Goal: Information Seeking & Learning: Learn about a topic

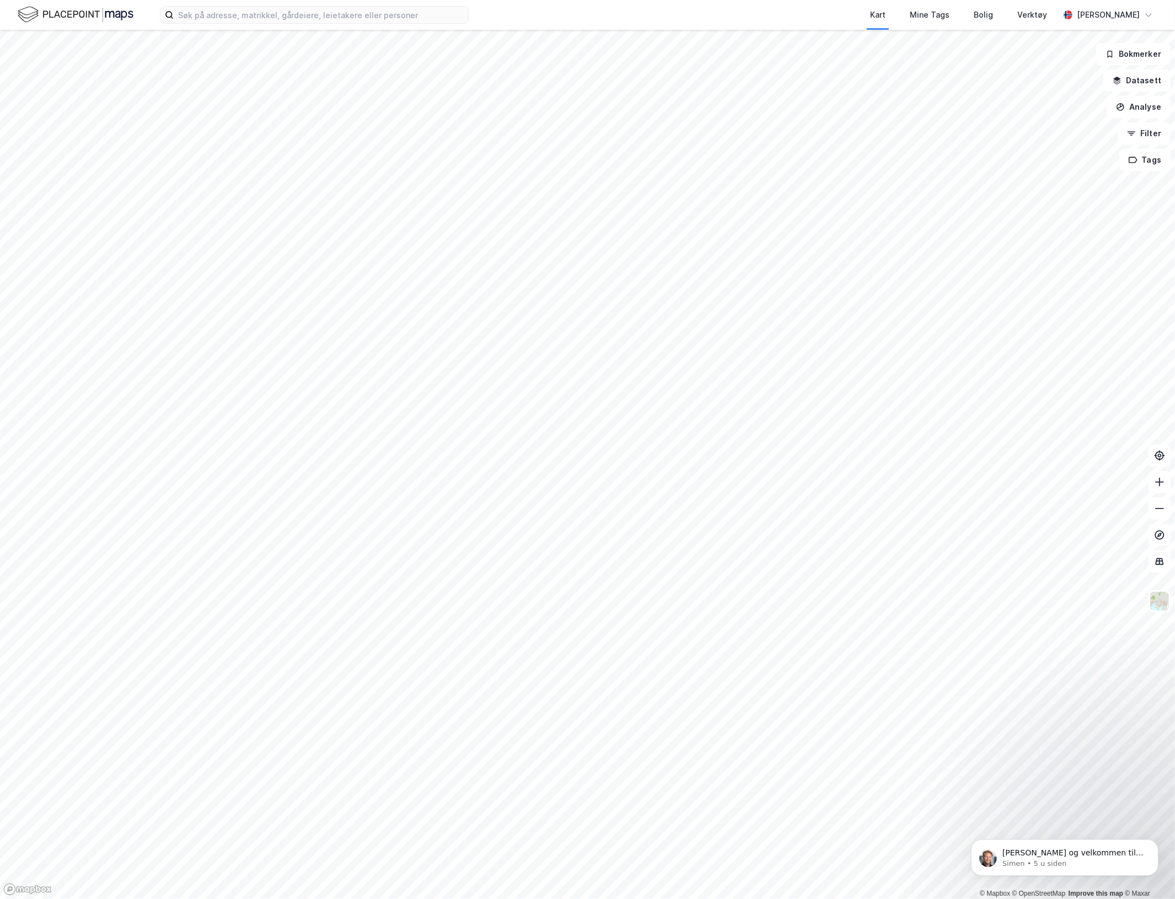
click at [329, 29] on div "Kart Mine Tags Bolig Verktøy [PERSON_NAME]" at bounding box center [587, 15] width 1175 height 30
click at [324, 1] on div "Kart Mine Tags Bolig Verktøy [PERSON_NAME]" at bounding box center [587, 15] width 1175 height 30
click at [332, 11] on input at bounding box center [321, 15] width 295 height 17
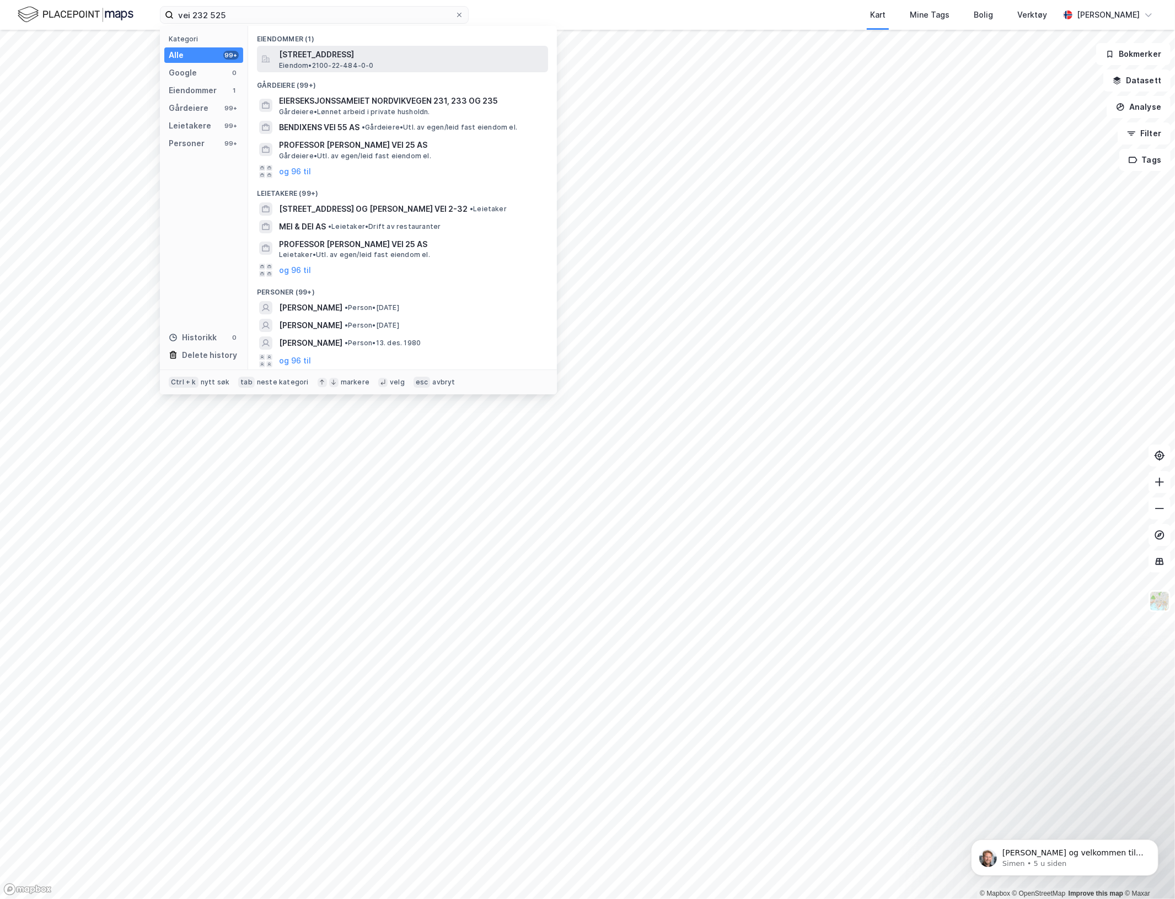
click at [398, 66] on div "[STREET_ADDRESS] • 2100-22-484-0-0" at bounding box center [412, 59] width 267 height 22
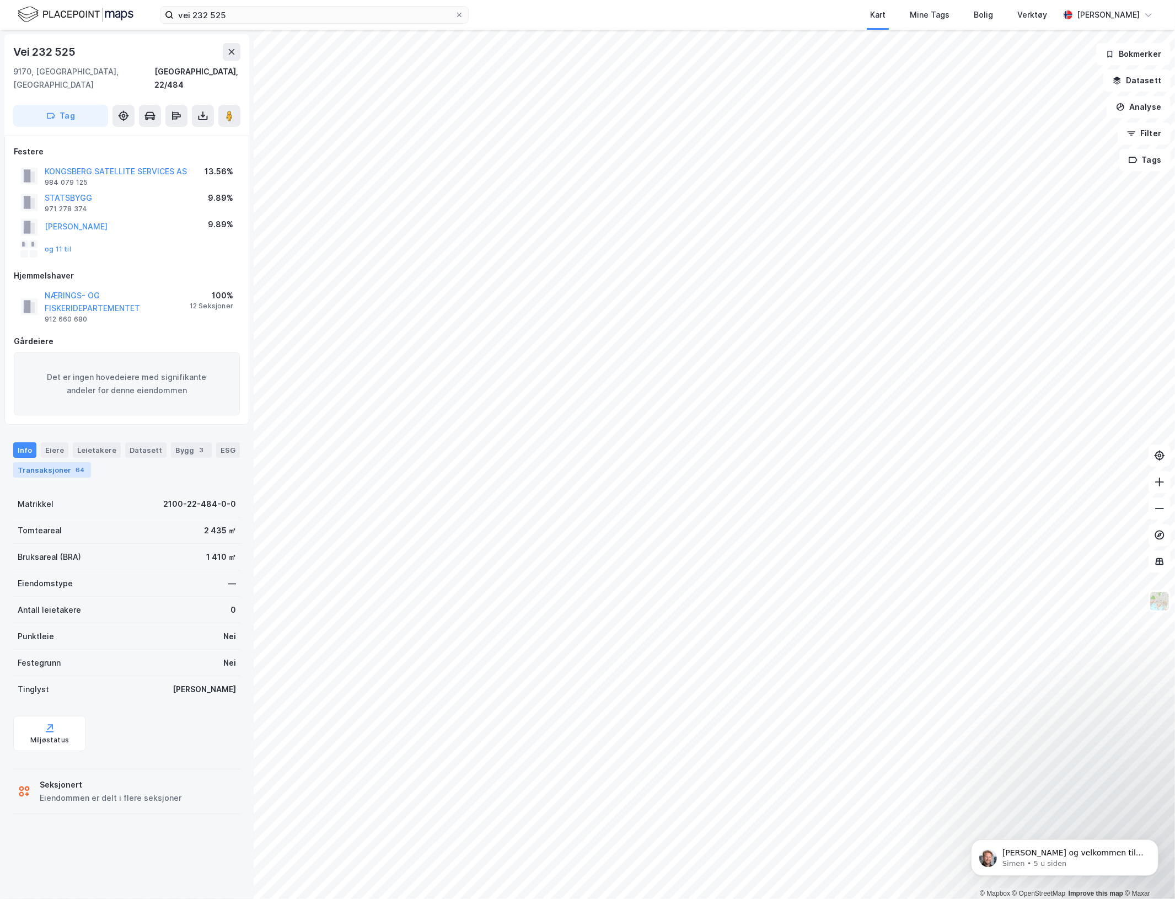
click at [54, 462] on div "Transaksjoner 64" at bounding box center [52, 469] width 78 height 15
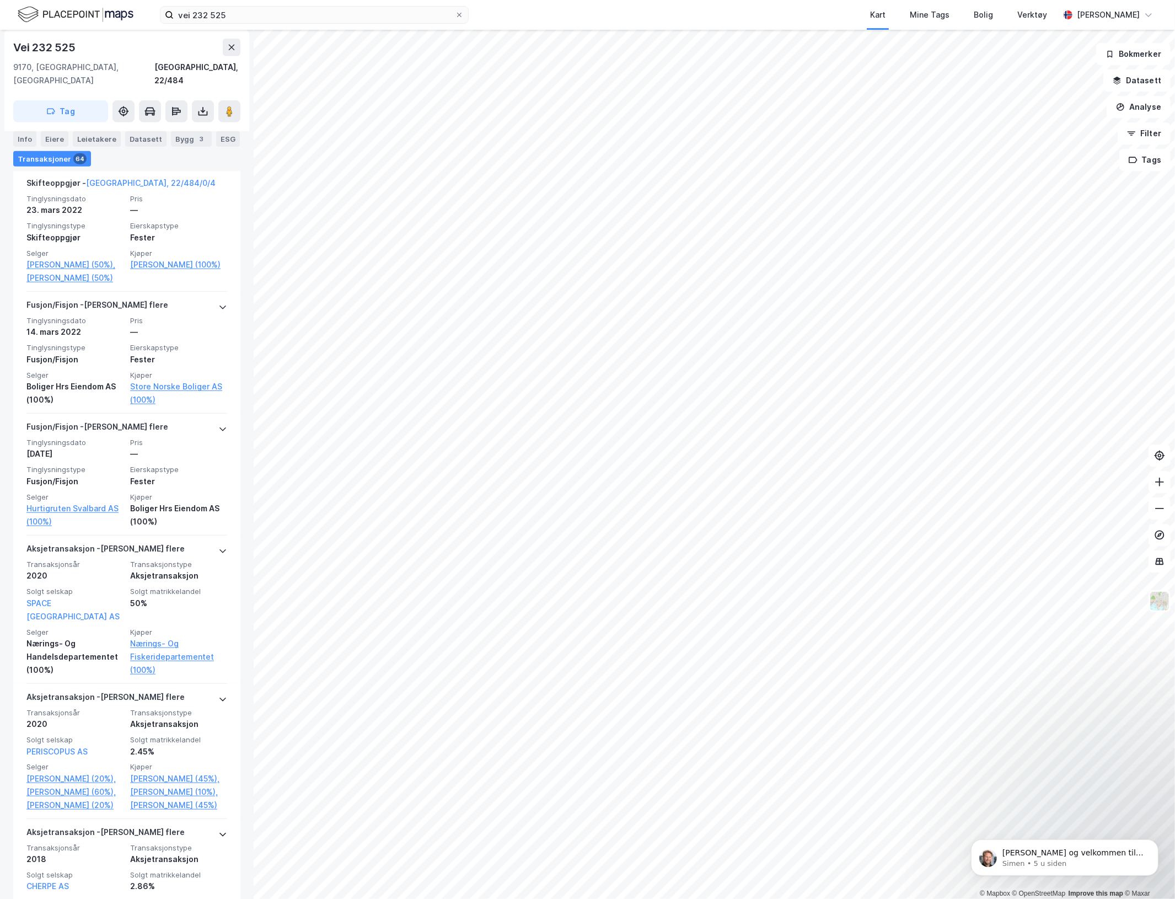
scroll to position [827, 0]
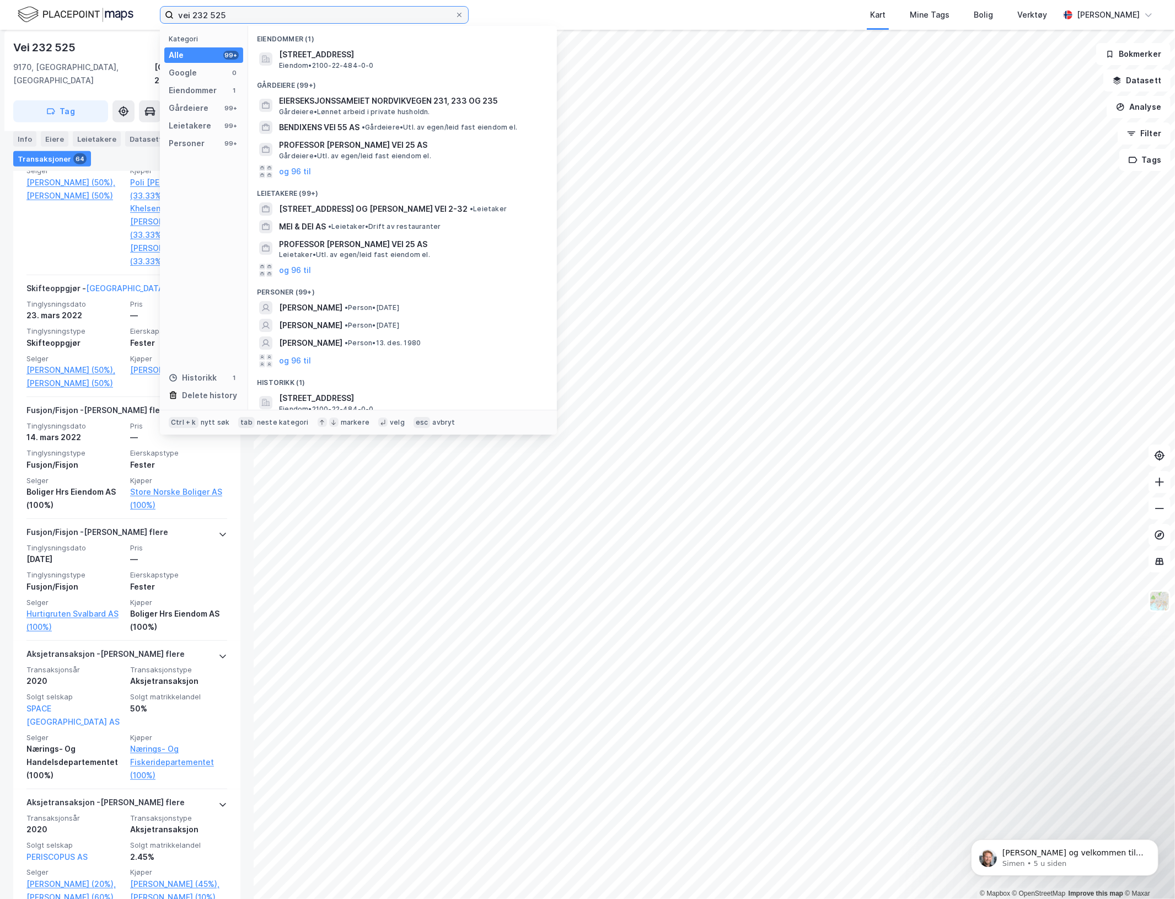
drag, startPoint x: 215, startPoint y: 12, endPoint x: 296, endPoint y: 38, distance: 85.1
click at [296, 24] on div "vei 232 525 Kategori Alle 99+ Google 0 Eiendommer 1 Gårdeiere 99+ Leietakere 99…" at bounding box center [314, 15] width 309 height 18
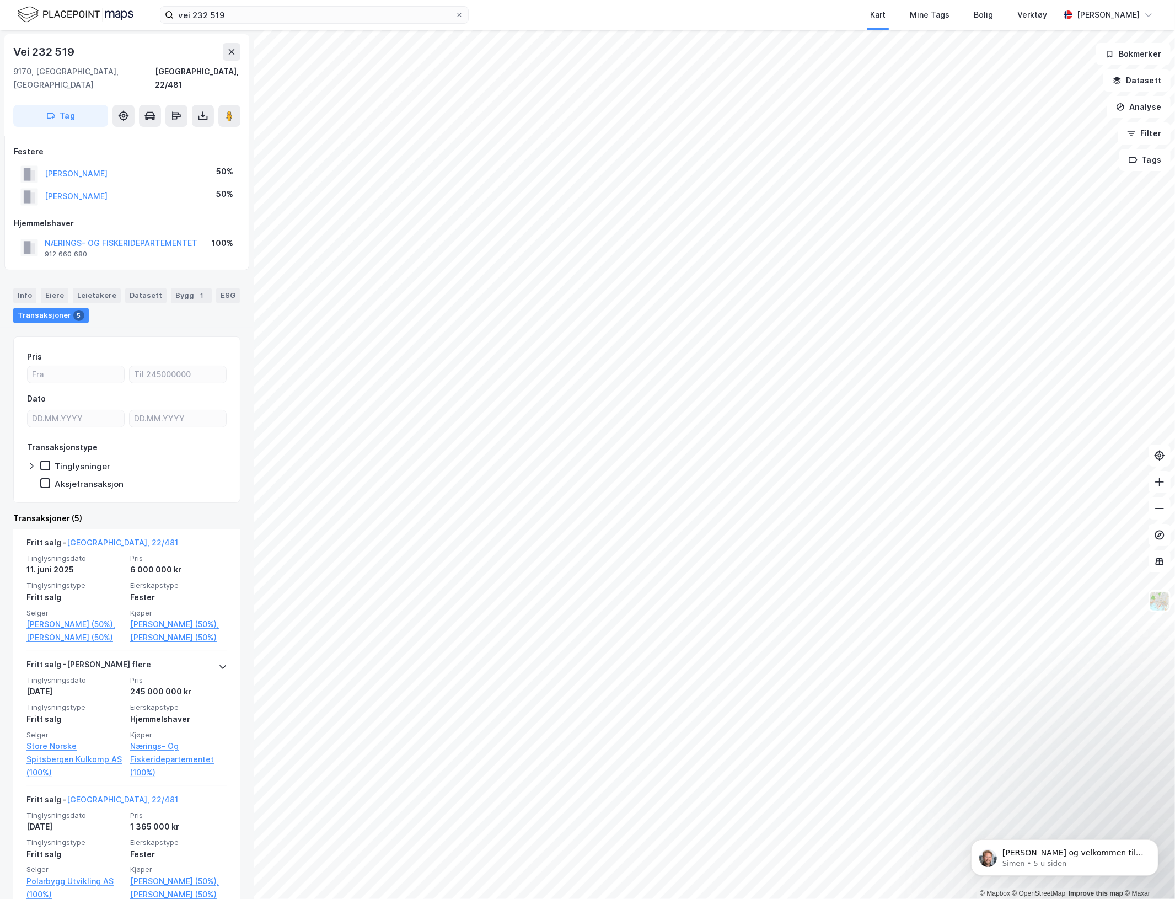
click at [113, 494] on div "Pris Dato Transaksjonstype Tinglysninger Aksjetransaksjon Transaksjoner (5) Fri…" at bounding box center [126, 763] width 227 height 855
click at [10, 338] on div "Vei [PHONE_NUMBER], [GEOGRAPHIC_DATA], [GEOGRAPHIC_DATA], 22/481 Tag Festere [P…" at bounding box center [127, 464] width 254 height 869
drag, startPoint x: 9, startPoint y: 486, endPoint x: 20, endPoint y: 474, distance: 16.0
click at [10, 486] on div "Vei [PHONE_NUMBER], [GEOGRAPHIC_DATA], [GEOGRAPHIC_DATA], 22/481 Tag Festere [P…" at bounding box center [127, 464] width 254 height 869
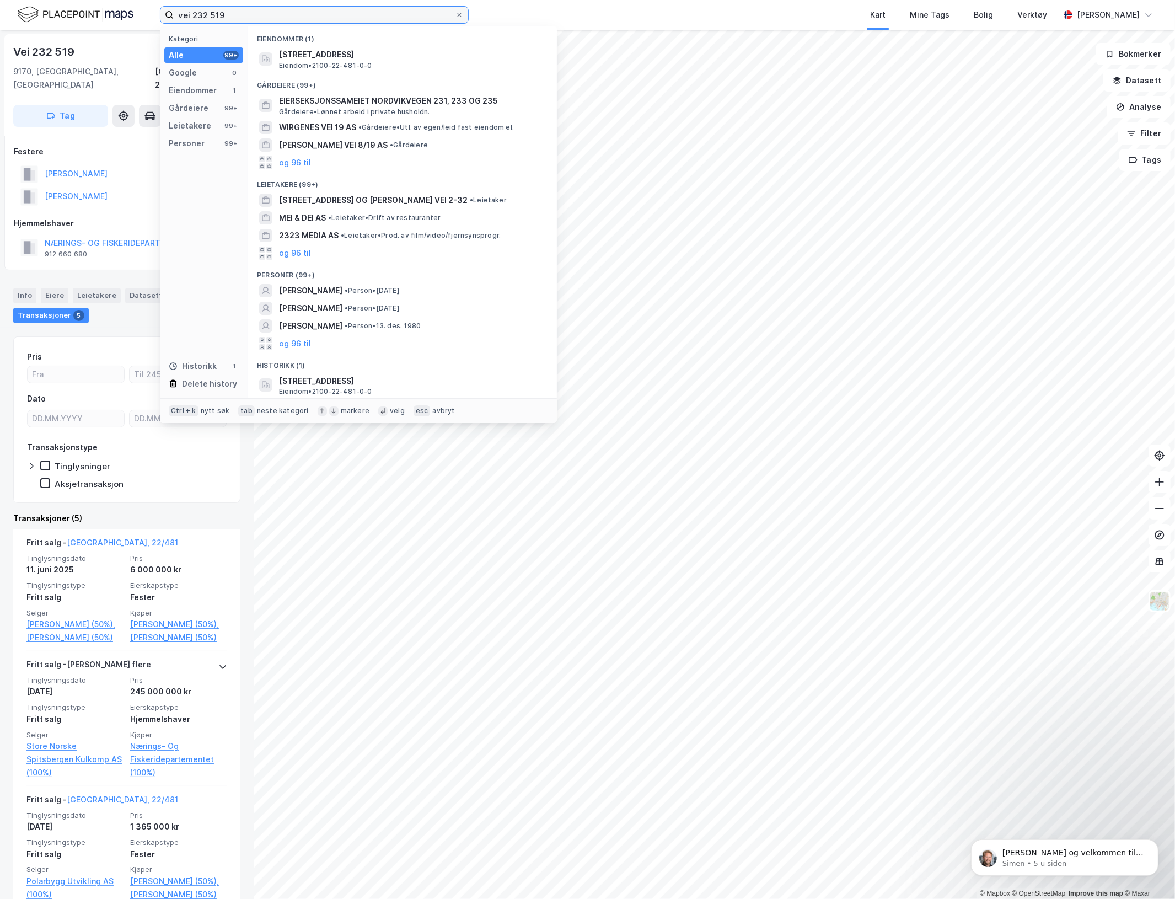
drag, startPoint x: 217, startPoint y: 17, endPoint x: 282, endPoint y: 15, distance: 65.6
click at [282, 15] on input "vei 232 519" at bounding box center [314, 15] width 281 height 17
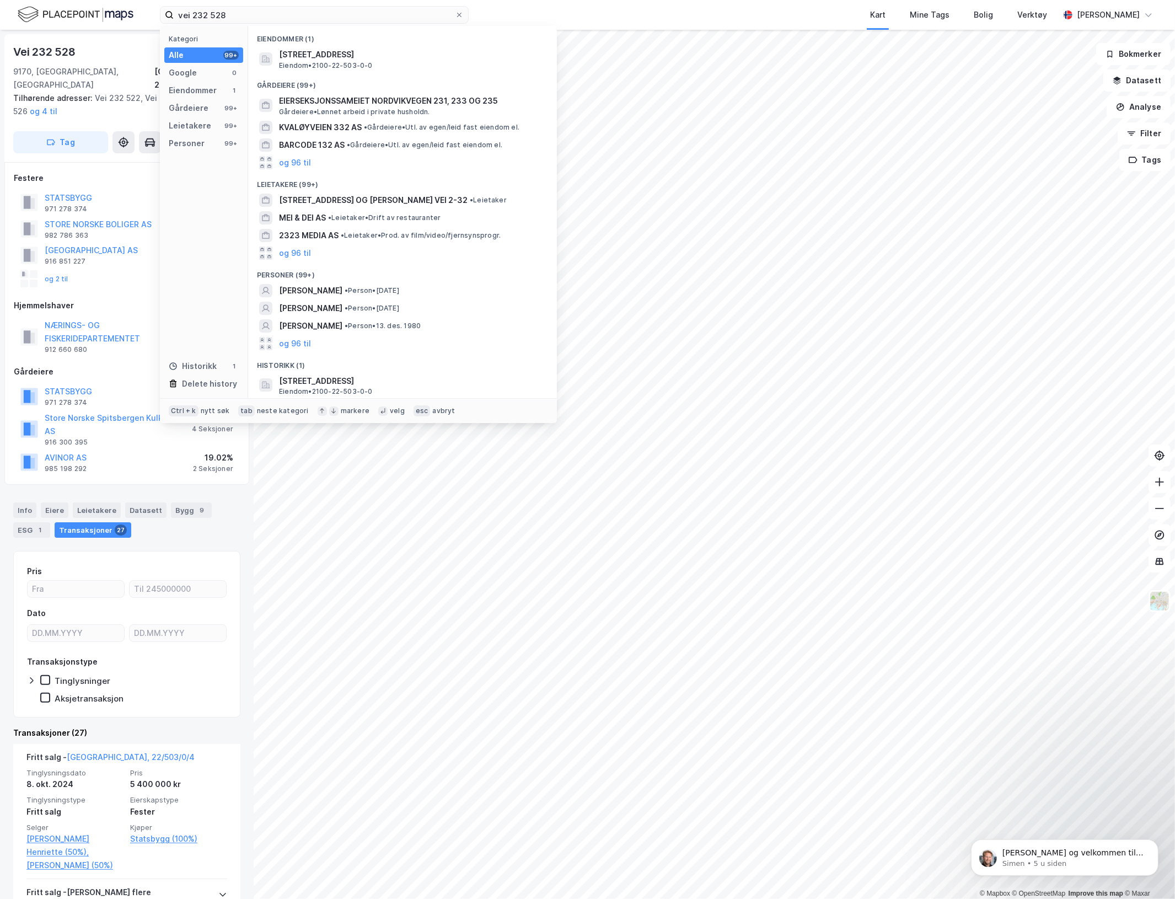
drag, startPoint x: 6, startPoint y: 531, endPoint x: 7, endPoint y: 509, distance: 22.1
click at [6, 531] on div "Vei [PHONE_NUMBER], [GEOGRAPHIC_DATA], [GEOGRAPHIC_DATA], 22/503 Tilhørende adr…" at bounding box center [127, 464] width 254 height 869
drag, startPoint x: 210, startPoint y: 15, endPoint x: 338, endPoint y: 50, distance: 132.1
click at [338, 24] on div "vei 232 528 Kategori Alle 99+ Google 0 Eiendommer 1 Gårdeiere 99+ Leietakere 99…" at bounding box center [314, 15] width 309 height 18
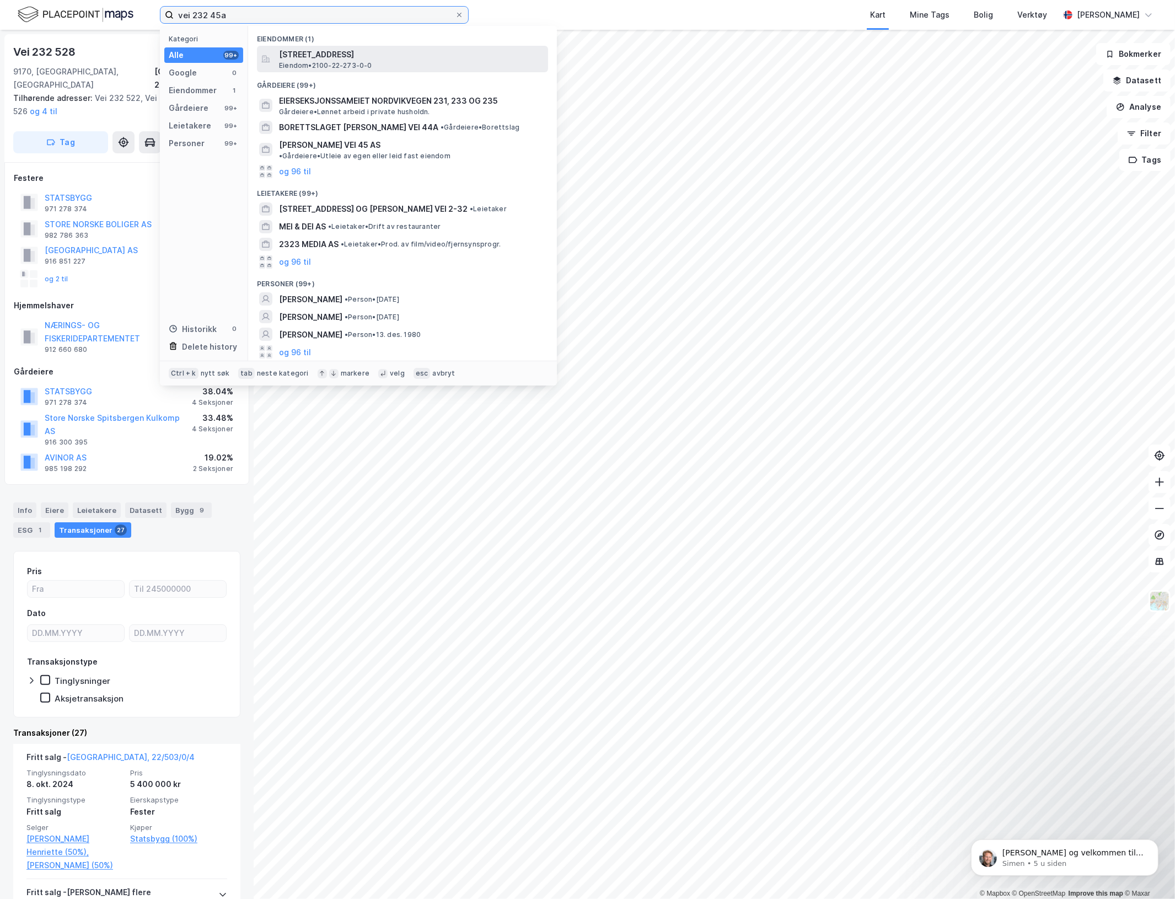
type input "vei 232 45a"
click at [343, 66] on span "Eiendom • 2100-22-273-0-0" at bounding box center [325, 65] width 93 height 9
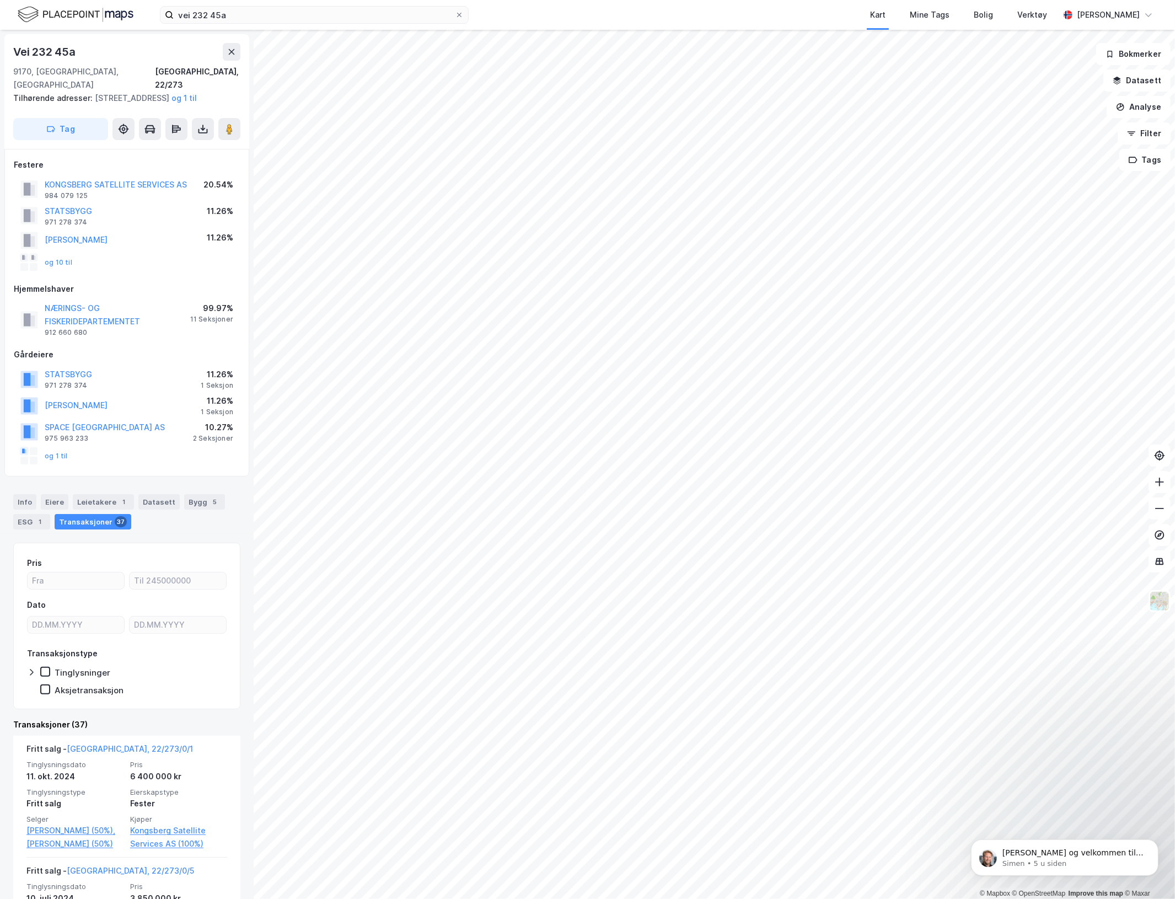
click at [4, 596] on div "Vei 232 45a 9170, [GEOGRAPHIC_DATA], [GEOGRAPHIC_DATA], 22/273 Tilhørende adres…" at bounding box center [127, 464] width 254 height 869
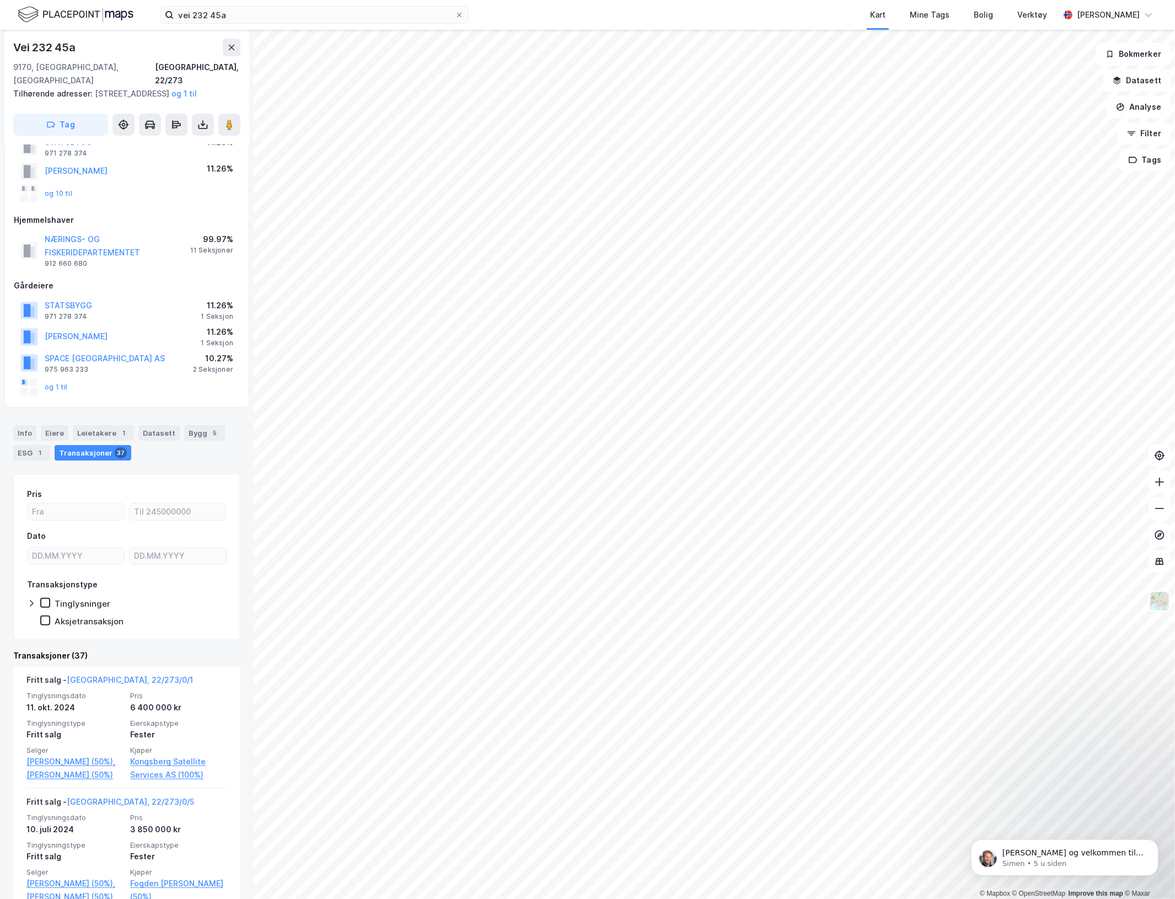
scroll to position [138, 0]
